Goal: Find specific page/section: Find specific page/section

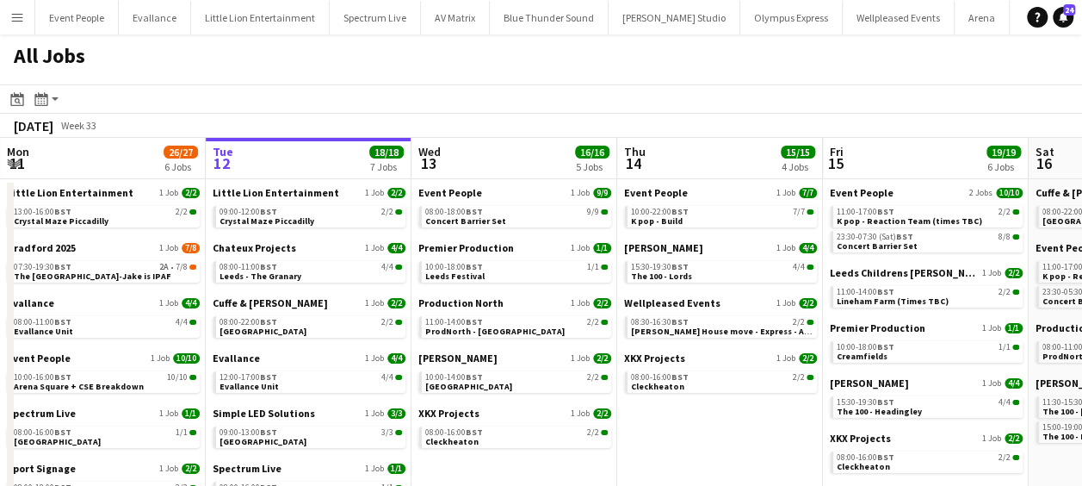
click at [11, 10] on app-icon "Menu" at bounding box center [17, 17] width 14 height 14
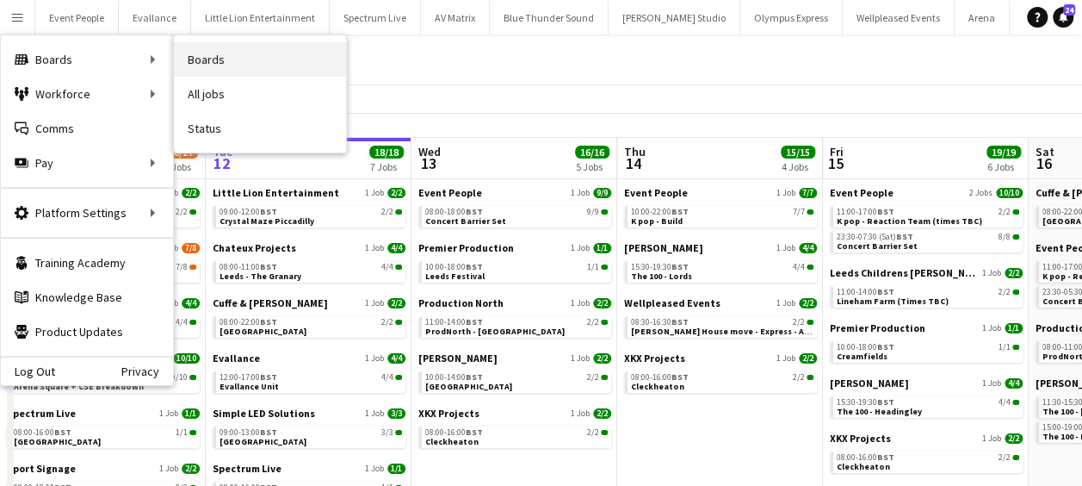
click at [248, 46] on link "Boards" at bounding box center [260, 59] width 172 height 34
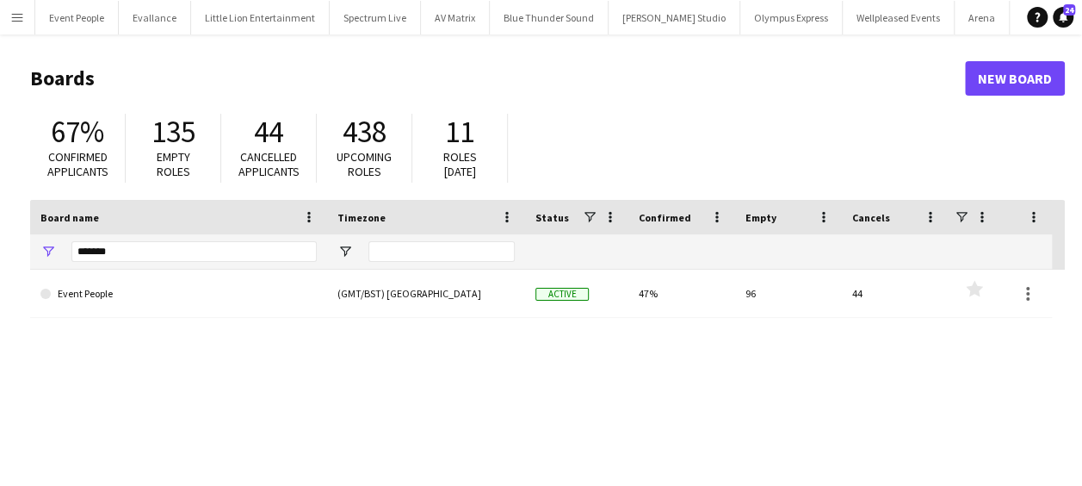
drag, startPoint x: 123, startPoint y: 241, endPoint x: 111, endPoint y: 242, distance: 12.1
click at [111, 242] on div "*******" at bounding box center [193, 251] width 245 height 34
drag, startPoint x: 142, startPoint y: 252, endPoint x: 0, endPoint y: 279, distance: 144.6
click at [0, 279] on html "Menu Boards Boards Boards All jobs Status Workforce Workforce My Workforce Recr…" at bounding box center [541, 328] width 1082 height 656
type input "****"
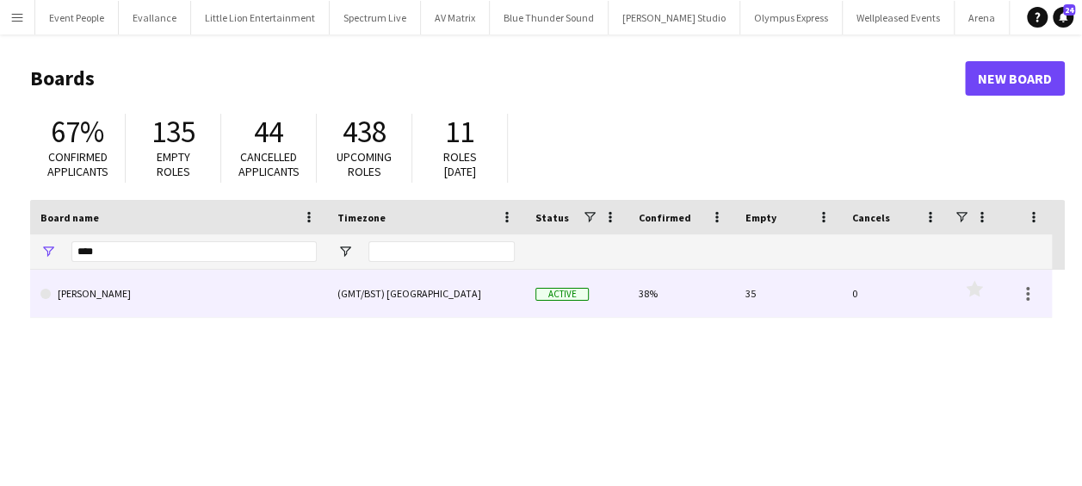
click at [102, 293] on link "[PERSON_NAME]" at bounding box center [178, 294] width 276 height 48
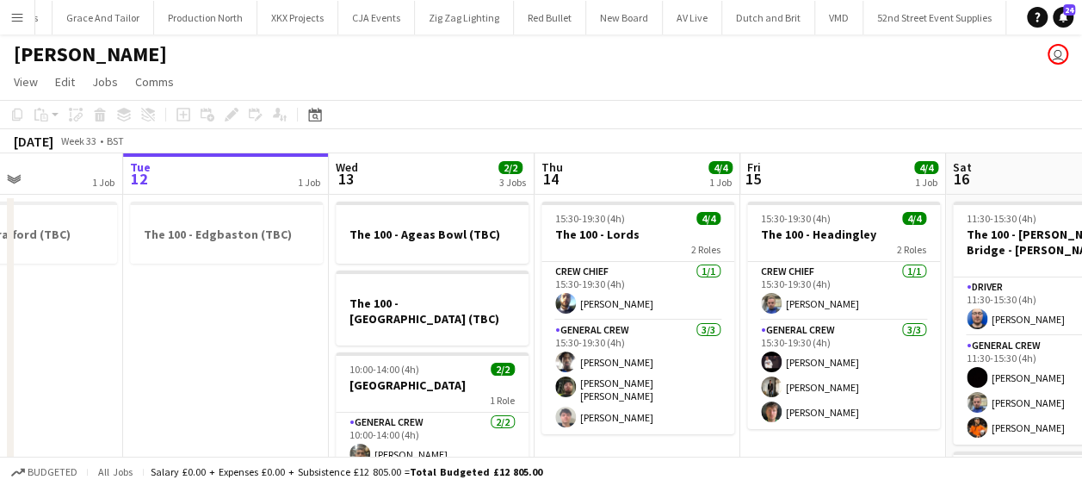
scroll to position [0, 496]
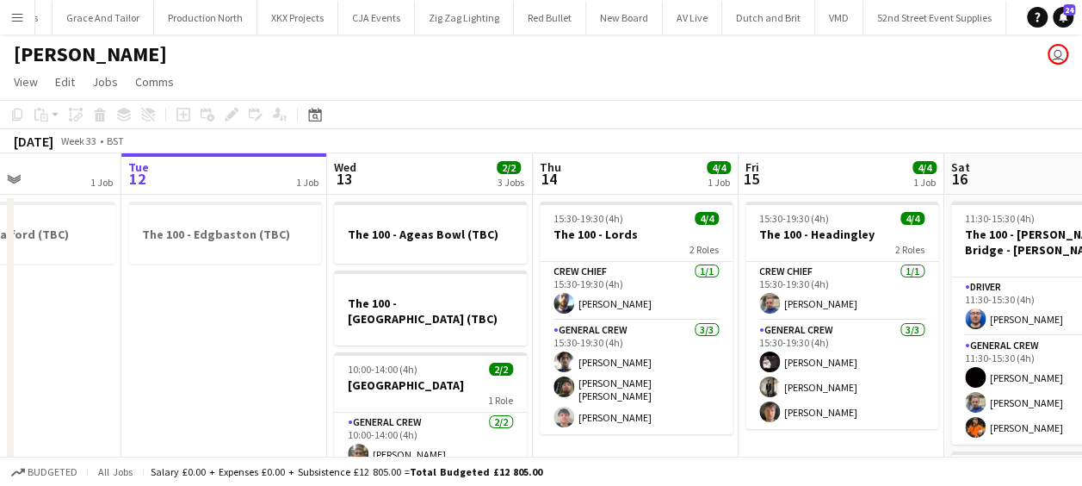
drag, startPoint x: 324, startPoint y: 279, endPoint x: 239, endPoint y: 282, distance: 84.5
click at [239, 282] on app-calendar-viewport "Sat 9 6/6 2 Jobs Sun 10 4/4 2 Jobs Mon 11 1 Job Tue 12 1 Job Wed 13 2/2 3 Jobs …" at bounding box center [541, 447] width 1082 height 589
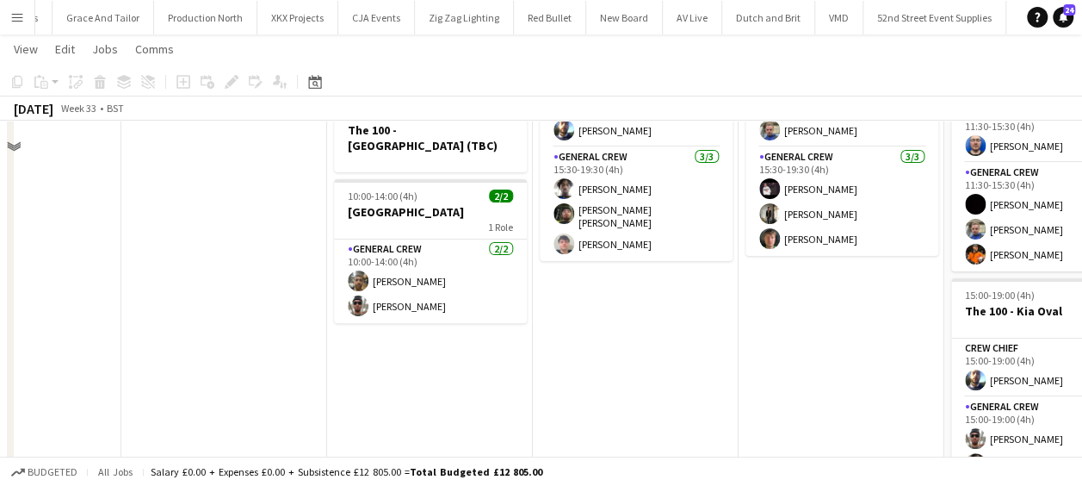
scroll to position [172, 0]
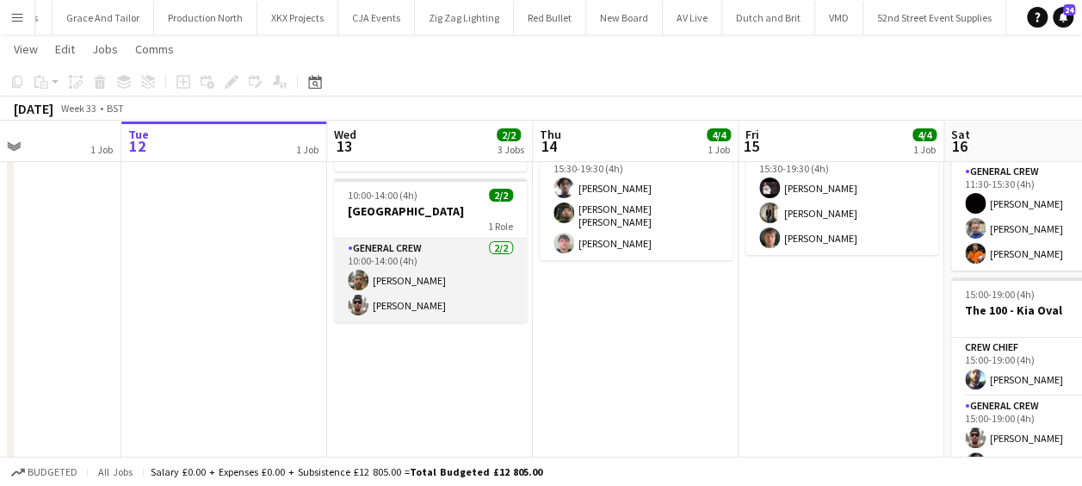
click at [354, 270] on app-user-avatar at bounding box center [358, 280] width 21 height 21
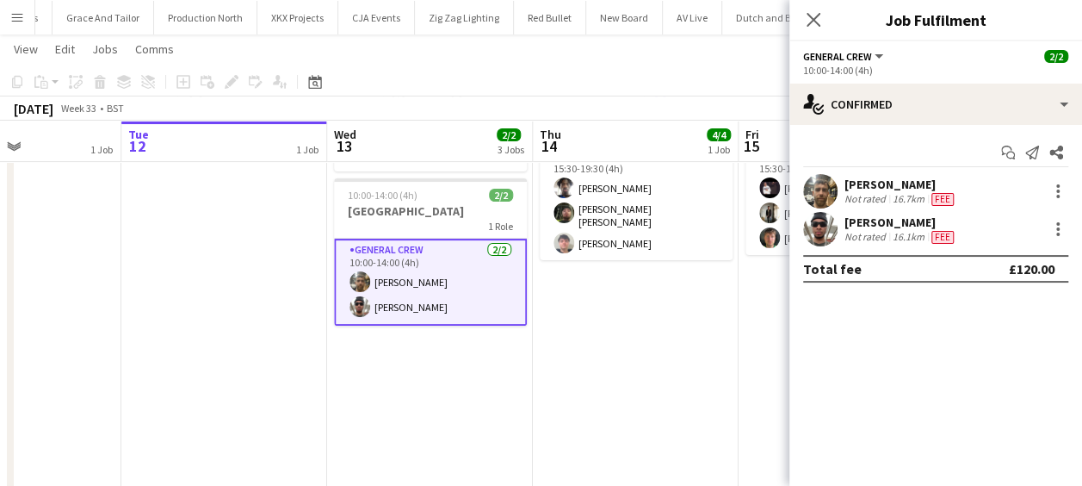
click at [817, 190] on app-user-avatar at bounding box center [820, 191] width 34 height 34
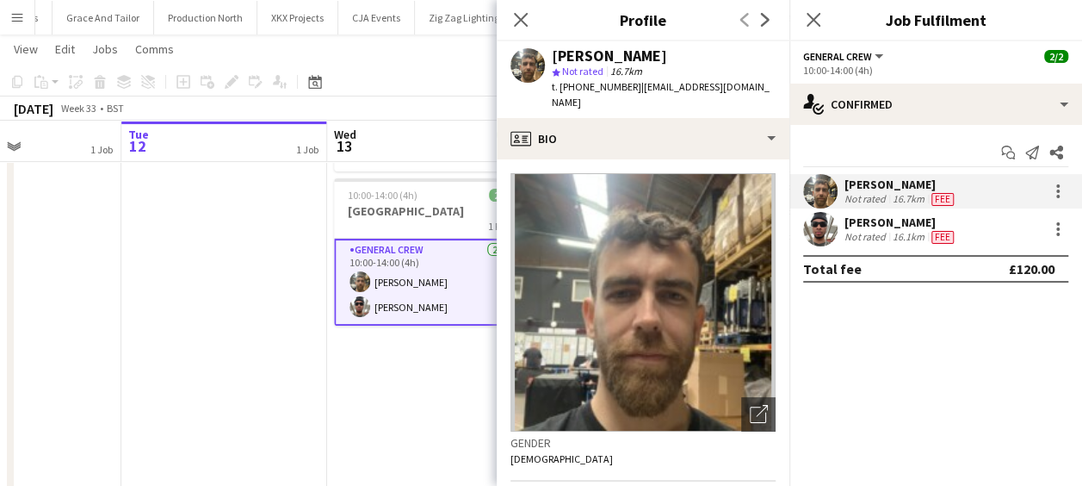
click at [383, 343] on app-date-cell "The 100 - Ageas Bowl (TBC) The 100 - [GEOGRAPHIC_DATA] (TBC) 10:00-14:00 (4h) 2…" at bounding box center [430, 295] width 206 height 548
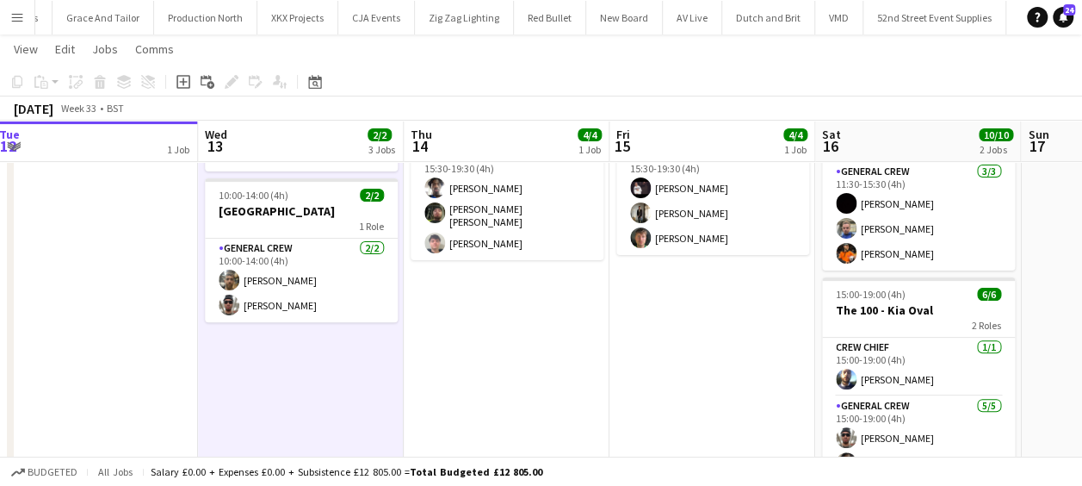
drag, startPoint x: 649, startPoint y: 285, endPoint x: 518, endPoint y: 294, distance: 131.2
click at [518, 294] on app-calendar-viewport "Sat 9 6/6 2 Jobs Sun 10 4/4 2 Jobs Mon 11 1 Job Tue 12 1 Job Wed 13 2/2 3 Jobs …" at bounding box center [541, 231] width 1082 height 673
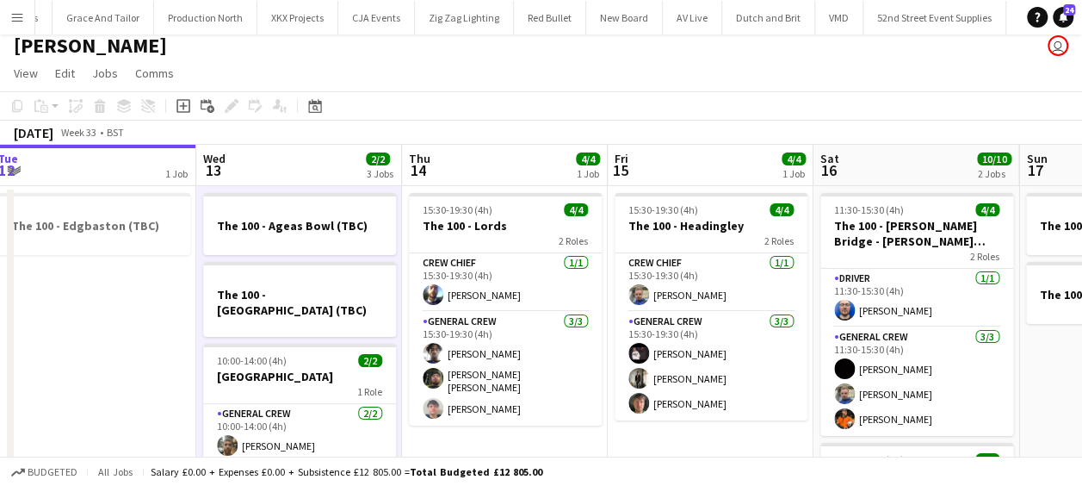
scroll to position [0, 0]
